Goal: Find specific page/section: Find specific page/section

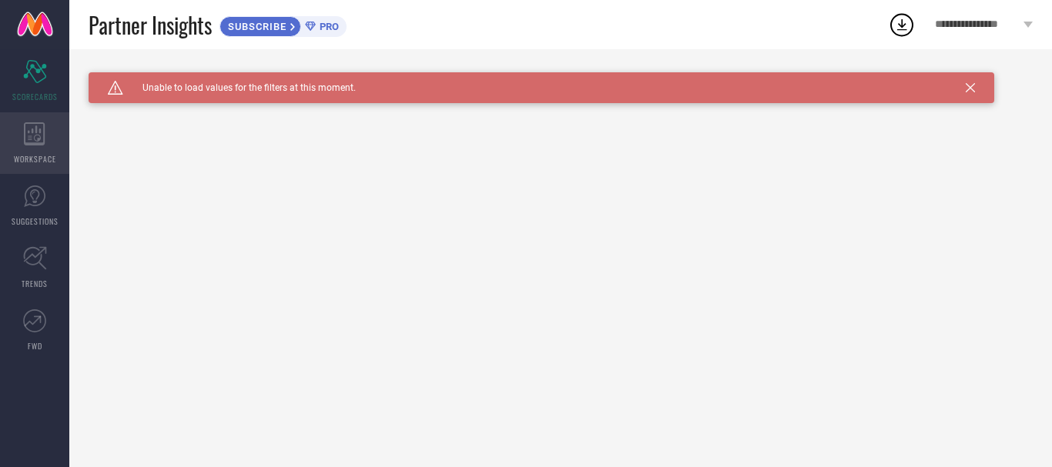
click at [42, 138] on icon at bounding box center [35, 133] width 22 height 23
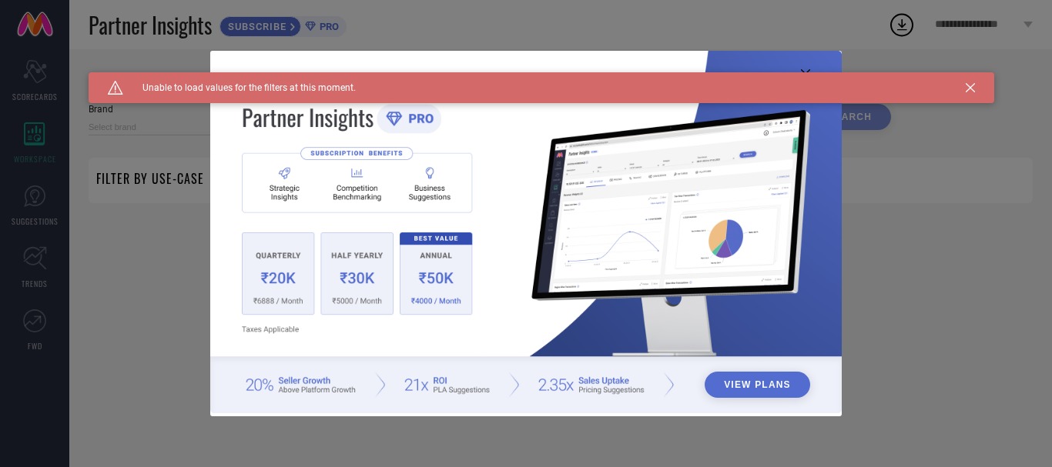
type input "1 STOP FASHION"
type input "All"
click at [48, 205] on div "View Plans" at bounding box center [526, 233] width 1052 height 467
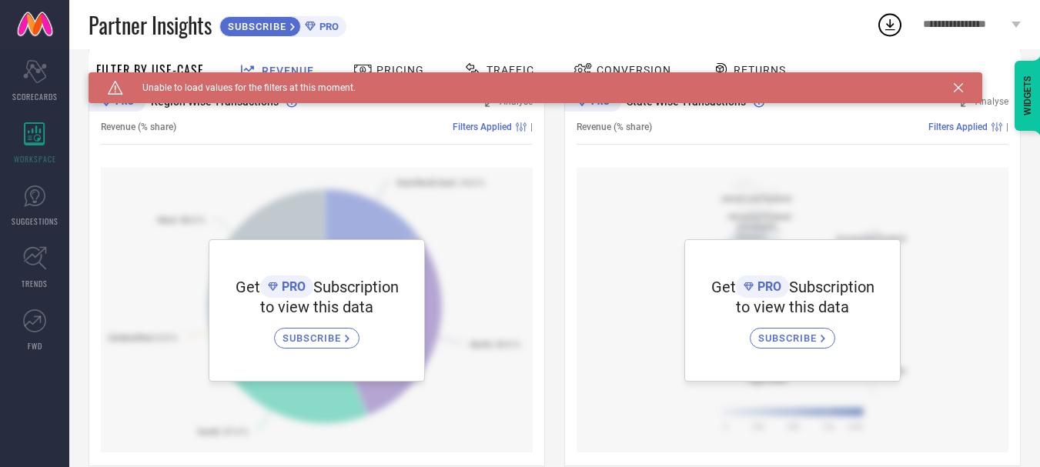
scroll to position [550, 0]
